Goal: Information Seeking & Learning: Learn about a topic

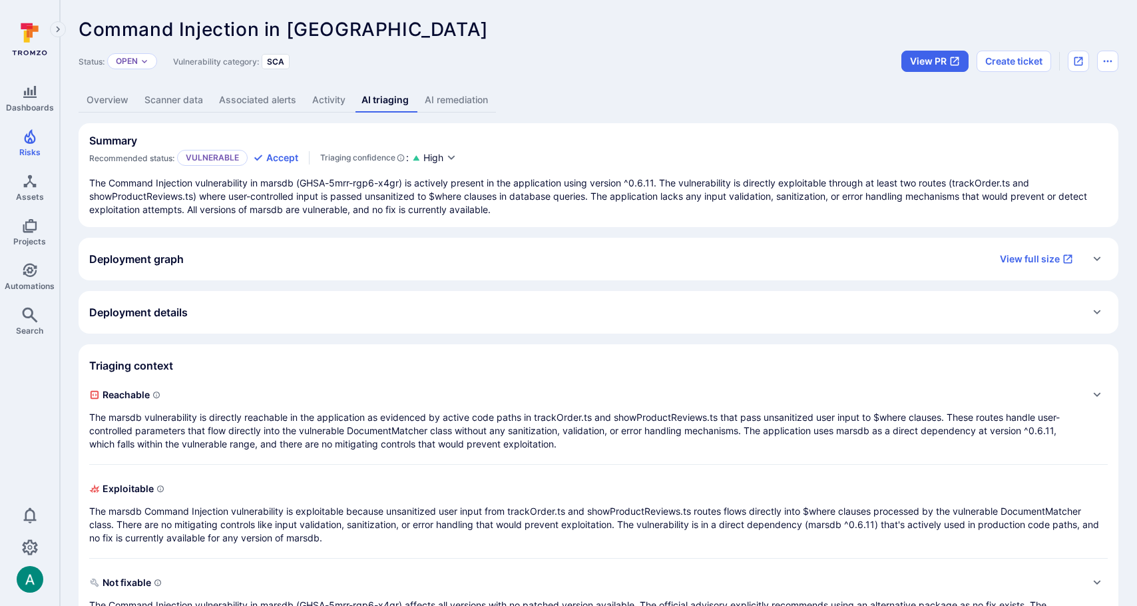
click at [581, 252] on div "Deployment graph View full size" at bounding box center [585, 258] width 992 height 21
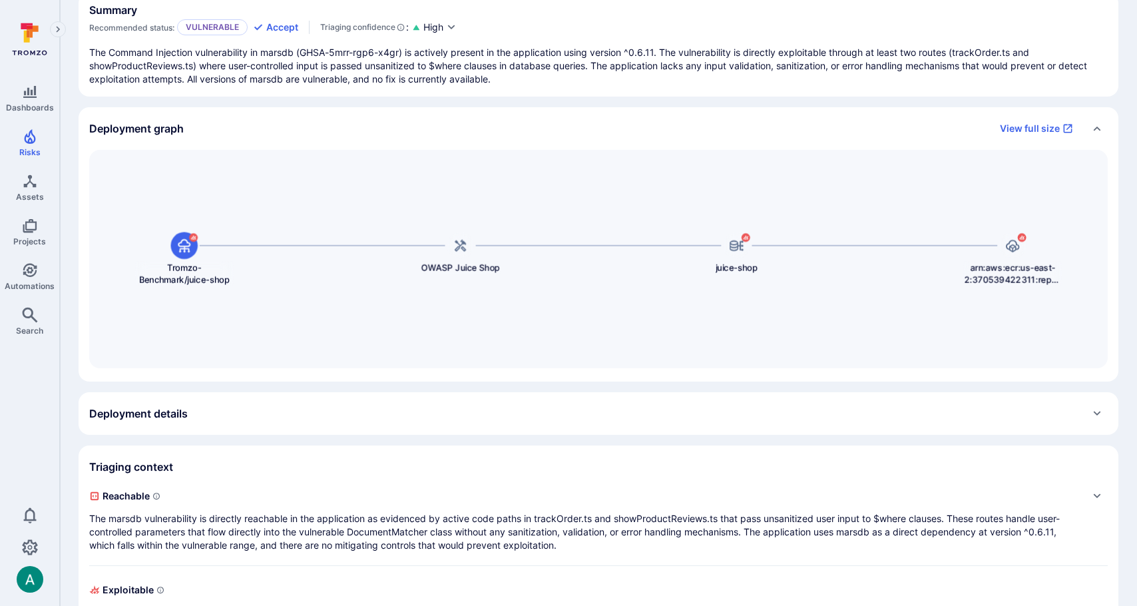
scroll to position [294, 0]
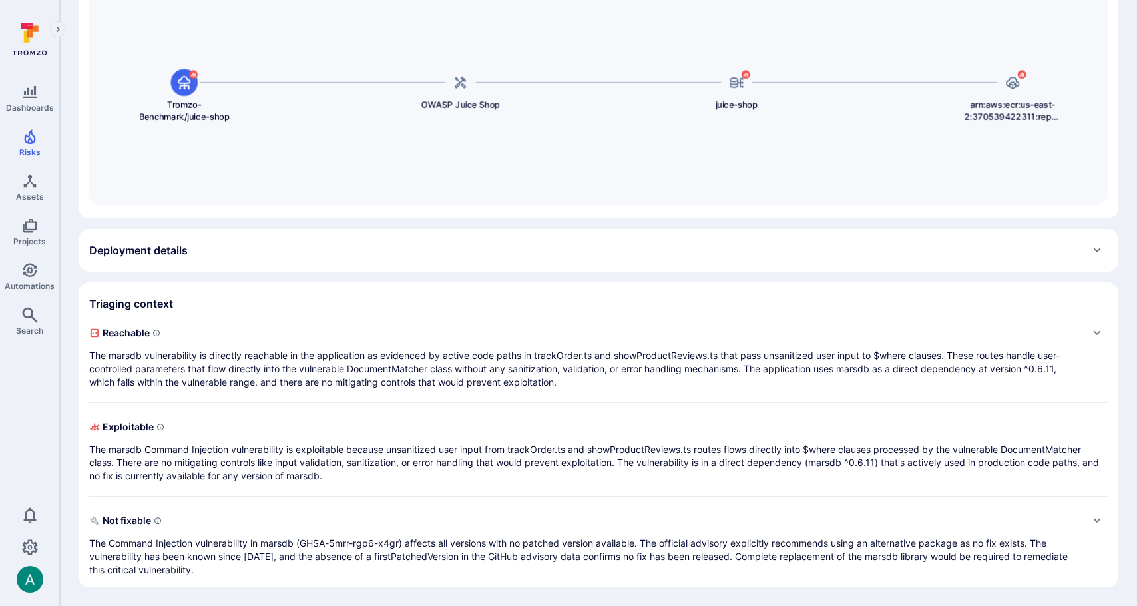
click at [708, 244] on div "Deployment details" at bounding box center [598, 250] width 1018 height 21
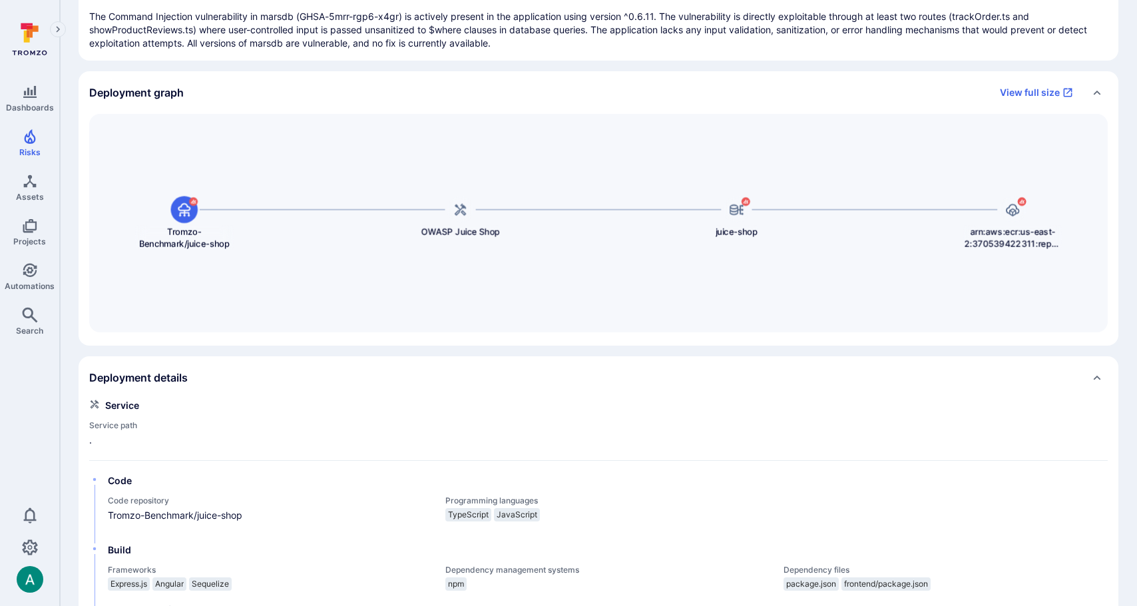
scroll to position [0, 0]
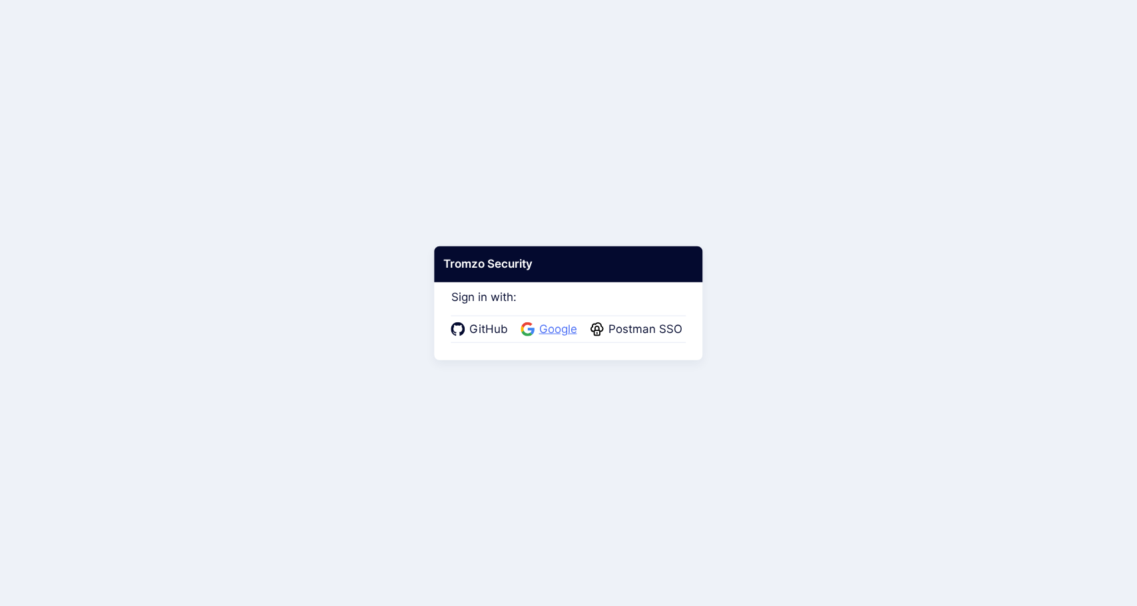
click at [568, 326] on span "Google" at bounding box center [558, 329] width 46 height 17
